Goal: Entertainment & Leisure: Browse casually

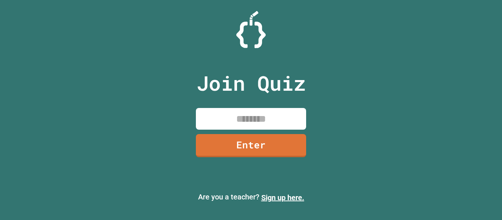
click at [280, 116] on input at bounding box center [251, 119] width 110 height 22
type input "********"
click at [258, 148] on link "Enter" at bounding box center [251, 145] width 112 height 24
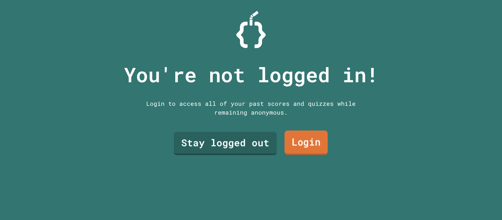
click at [324, 148] on link "Login" at bounding box center [305, 143] width 43 height 24
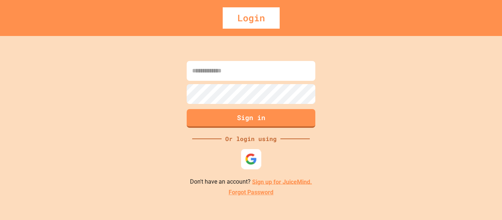
click at [256, 165] on img at bounding box center [251, 159] width 12 height 12
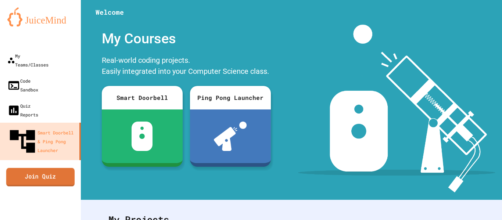
click at [71, 168] on link "Join Quiz" at bounding box center [40, 177] width 68 height 18
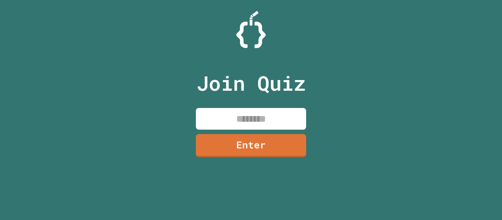
click at [219, 122] on input at bounding box center [251, 119] width 110 height 22
type input "********"
click at [215, 135] on link "Enter" at bounding box center [251, 145] width 111 height 23
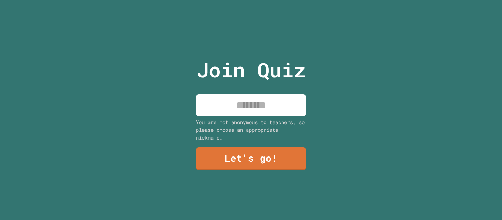
click at [225, 107] on input at bounding box center [251, 105] width 110 height 22
type input "*********"
click at [287, 167] on link "Let's go!" at bounding box center [251, 158] width 110 height 23
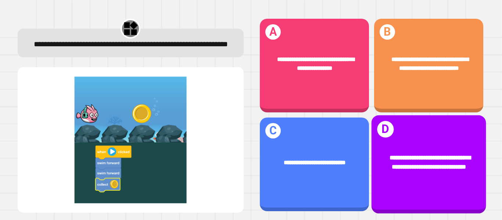
click at [402, 178] on div "**********" at bounding box center [428, 162] width 115 height 43
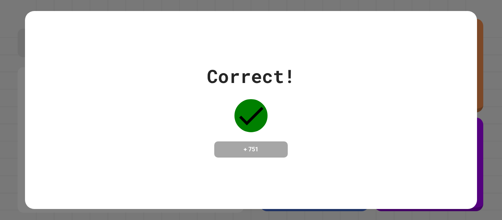
click at [324, 94] on div "Correct! + 751" at bounding box center [250, 109] width 451 height 95
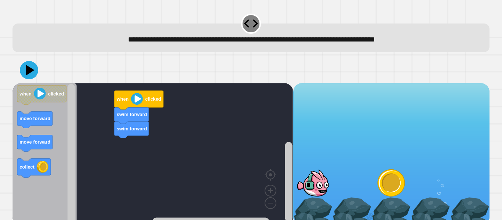
scroll to position [9, 0]
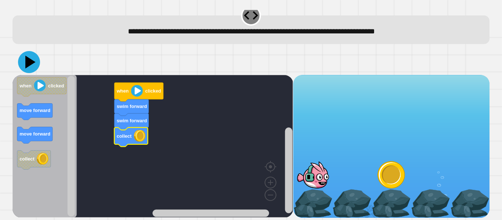
click at [32, 58] on icon at bounding box center [29, 62] width 22 height 22
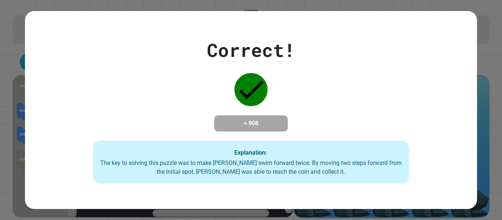
click at [215, 135] on div "Correct! + 908 Explanation: The key to solving this puzzle was to make [PERSON_…" at bounding box center [250, 110] width 451 height 148
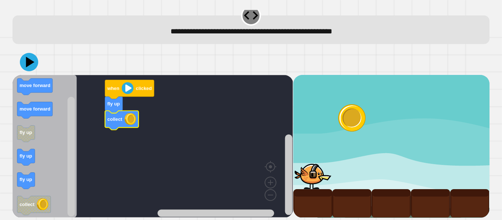
click at [129, 90] on image "Blockly Workspace" at bounding box center [128, 88] width 12 height 12
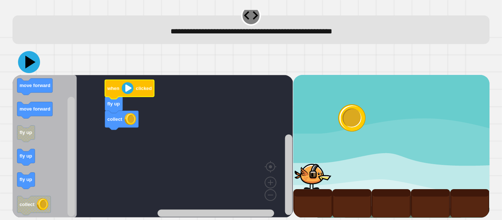
click at [32, 61] on icon at bounding box center [30, 62] width 10 height 13
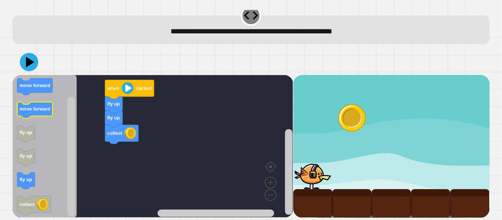
click at [39, 114] on g "when clicked move forward move forward fly up fly up fly up collect" at bounding box center [41, 133] width 49 height 163
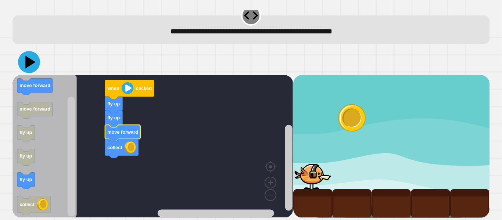
click at [23, 61] on icon at bounding box center [29, 62] width 22 height 22
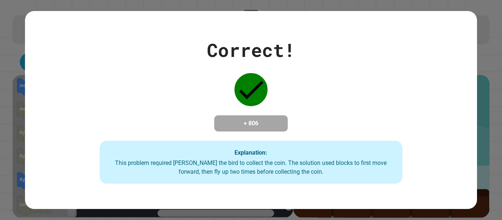
click at [23, 61] on div "Correct! + 806 Explanation: This problem required [PERSON_NAME] the bird to col…" at bounding box center [251, 110] width 502 height 220
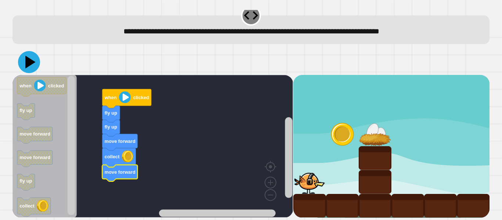
click at [27, 54] on icon at bounding box center [29, 62] width 22 height 22
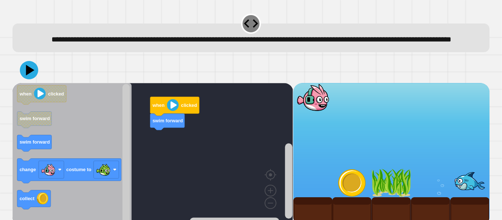
click at [141, 118] on rect "Blockly Workspace" at bounding box center [152, 154] width 280 height 143
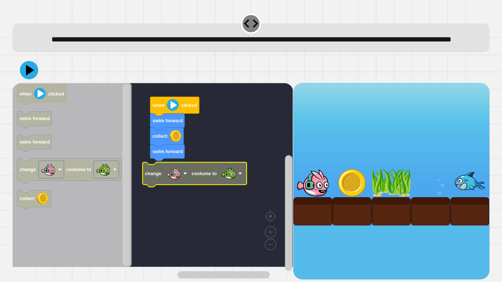
click at [184, 182] on rect "Blockly Workspace" at bounding box center [176, 174] width 25 height 18
click at [185, 182] on rect "Blockly Workspace" at bounding box center [176, 174] width 25 height 18
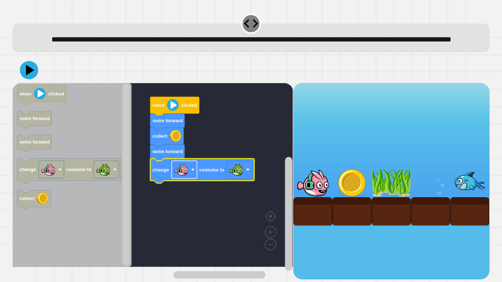
click at [193, 179] on rect "Blockly Workspace" at bounding box center [184, 170] width 25 height 18
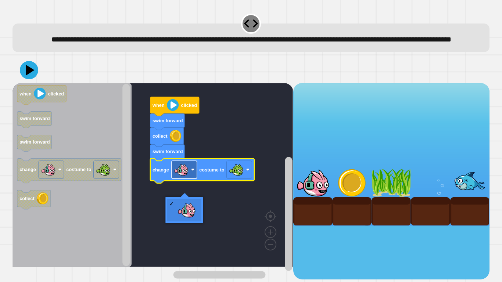
click at [193, 179] on rect "Blockly Workspace" at bounding box center [184, 170] width 25 height 18
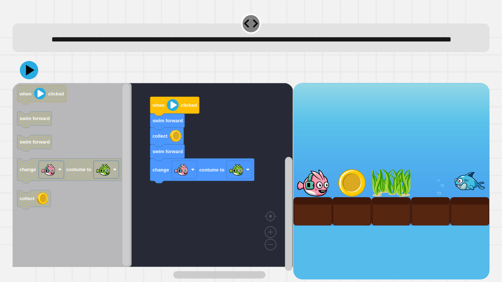
click at [174, 217] on div "when clicked swim forward collect swim forward change costume to when clicked s…" at bounding box center [152, 181] width 280 height 197
click at [34, 81] on icon at bounding box center [29, 70] width 22 height 22
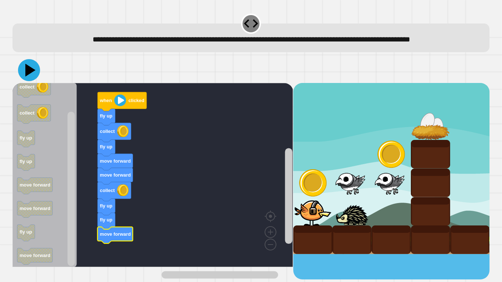
click at [32, 78] on icon at bounding box center [29, 70] width 22 height 22
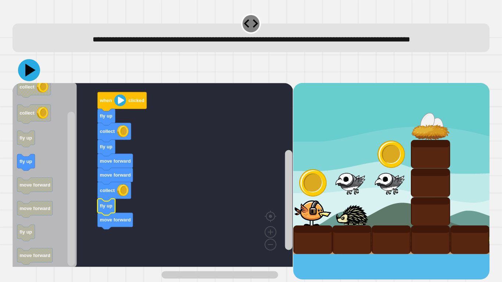
click at [25, 79] on icon at bounding box center [29, 70] width 22 height 22
